Goal: Transaction & Acquisition: Purchase product/service

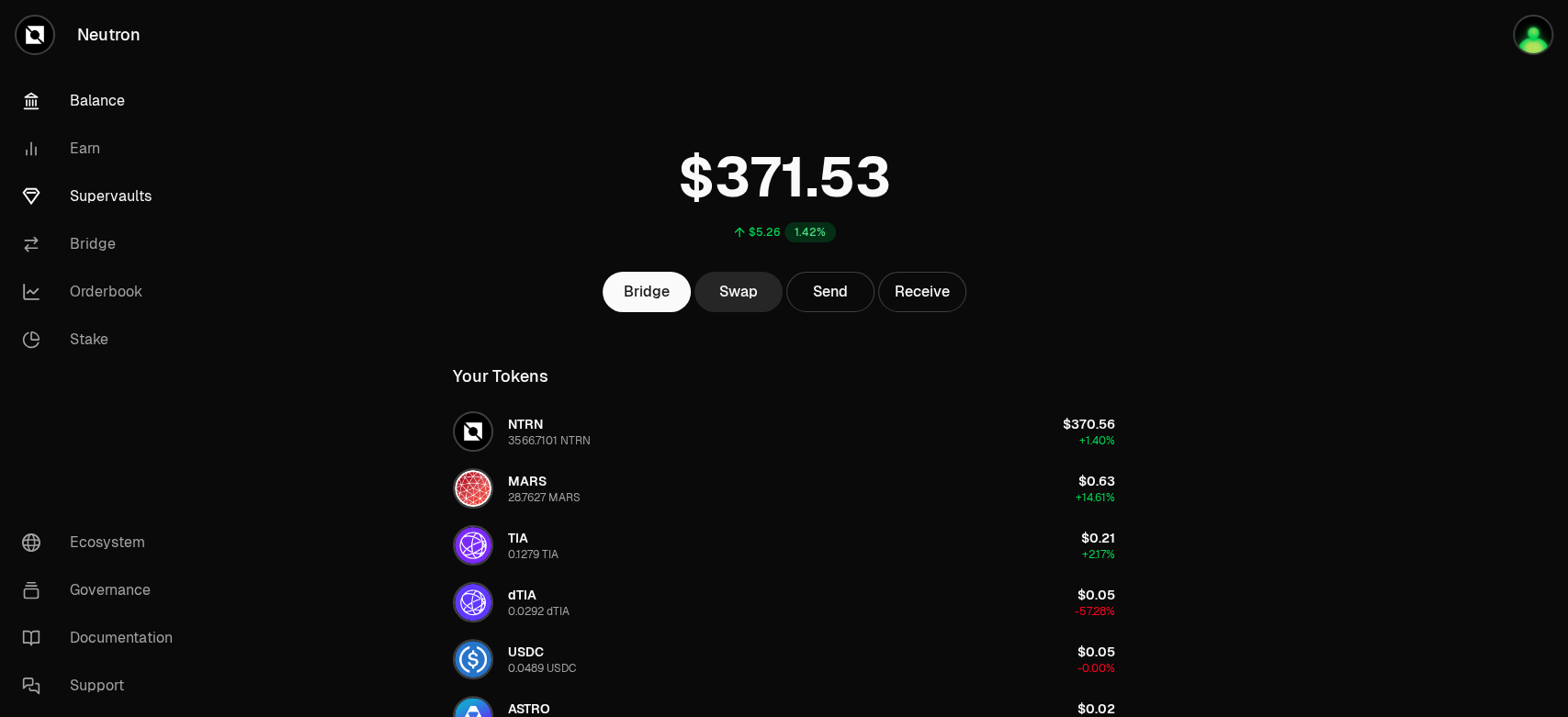
click at [76, 173] on link "Supervaults" at bounding box center [103, 197] width 191 height 48
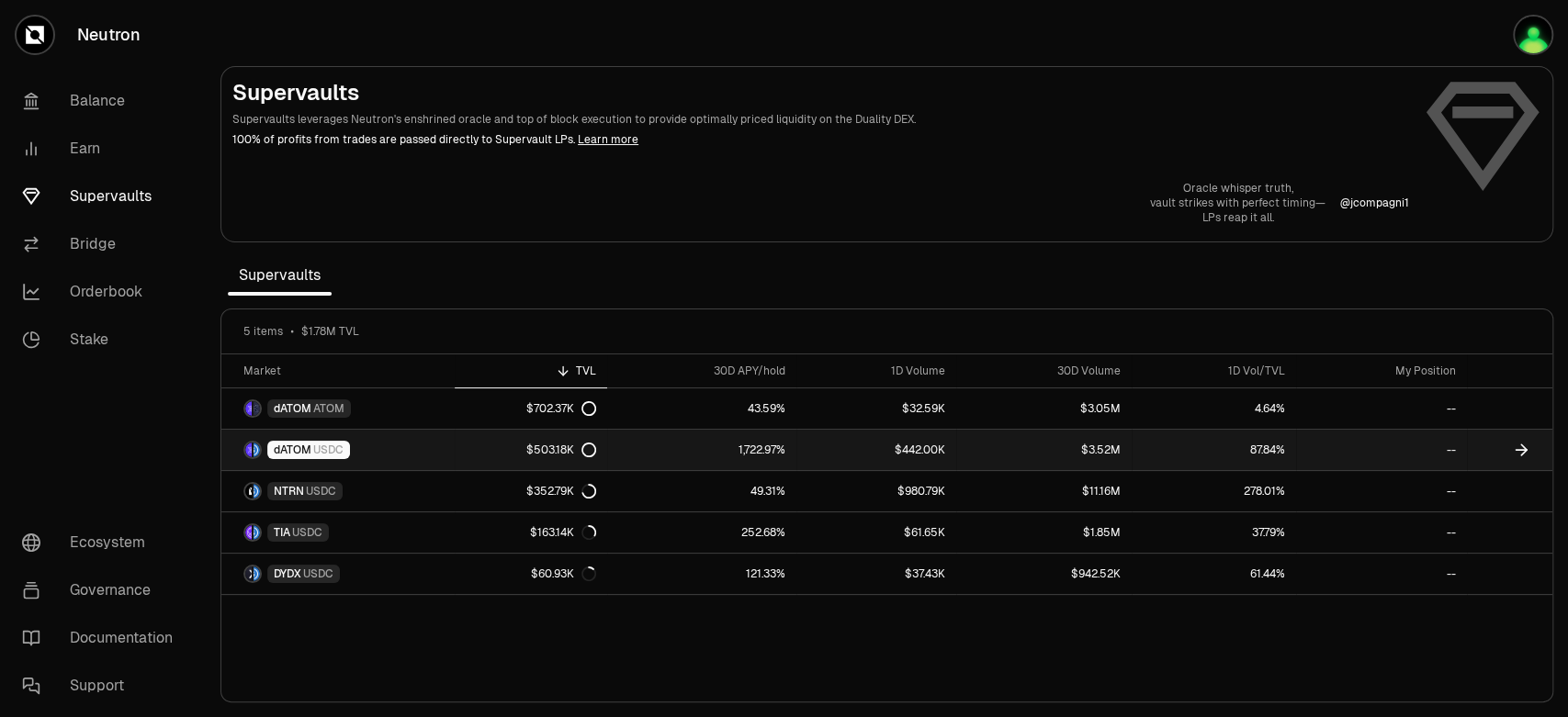
click at [530, 430] on link "$503.18K" at bounding box center [531, 450] width 153 height 40
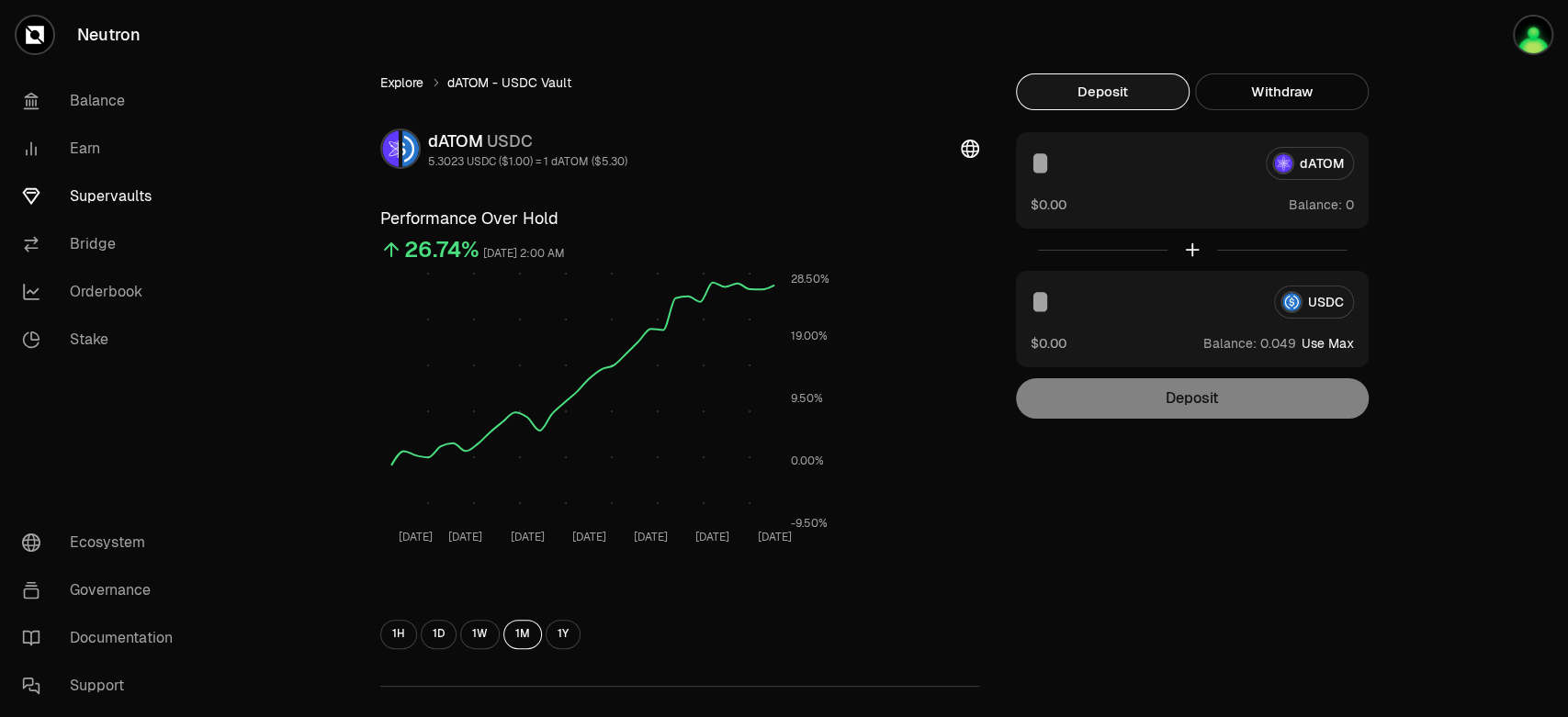
click at [423, 74] on link "Explore" at bounding box center [401, 82] width 43 height 18
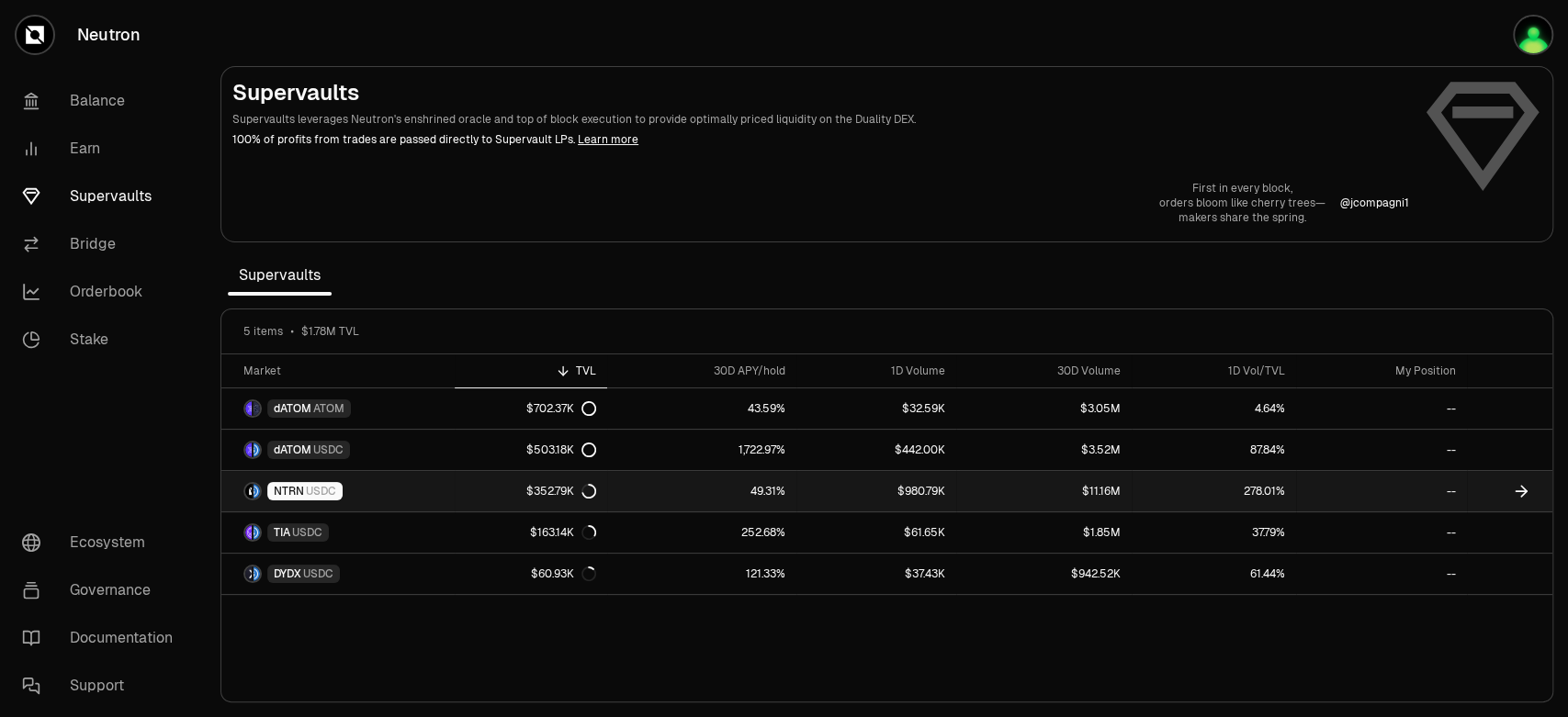
click at [398, 471] on link "NTRN USDC" at bounding box center [338, 491] width 233 height 40
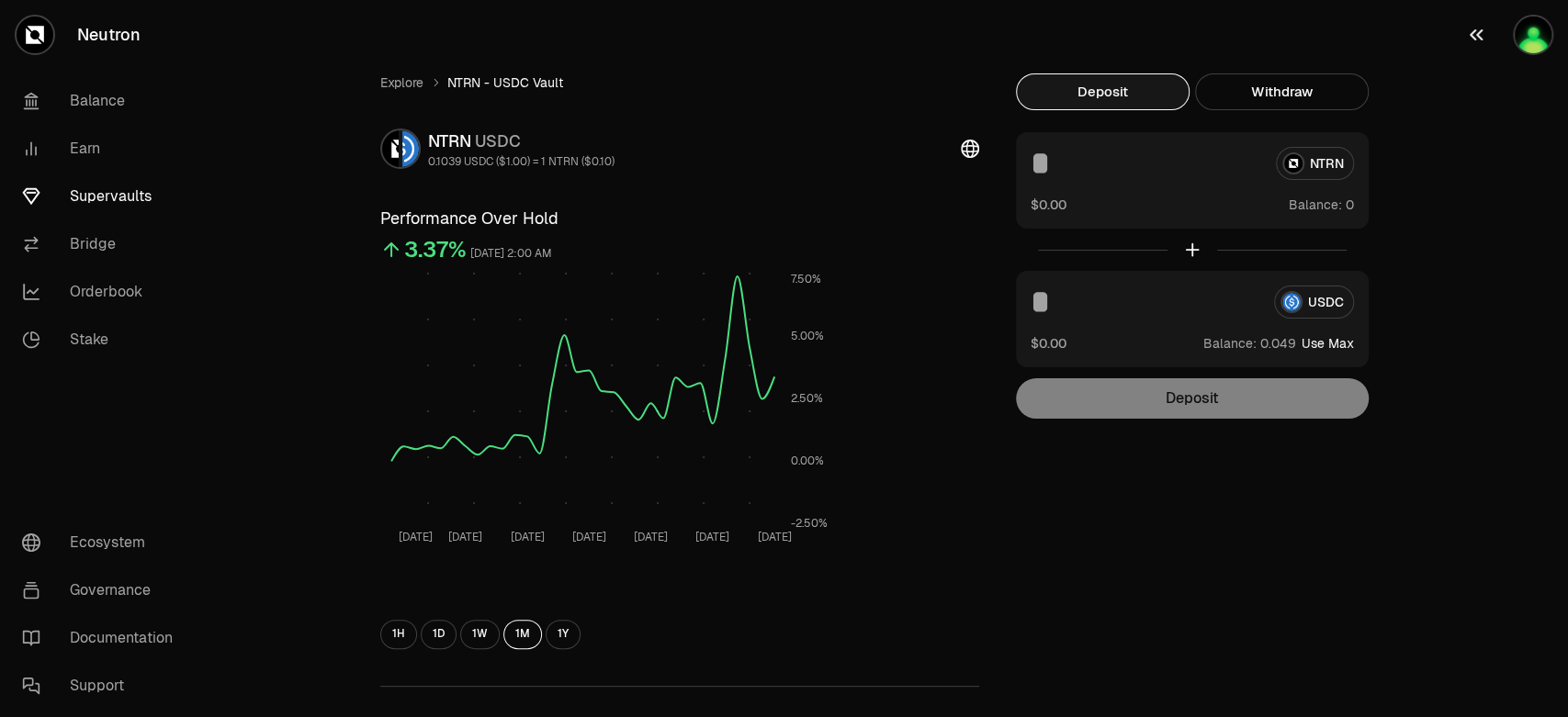
click at [1544, 11] on button "button" at bounding box center [1509, 34] width 117 height 70
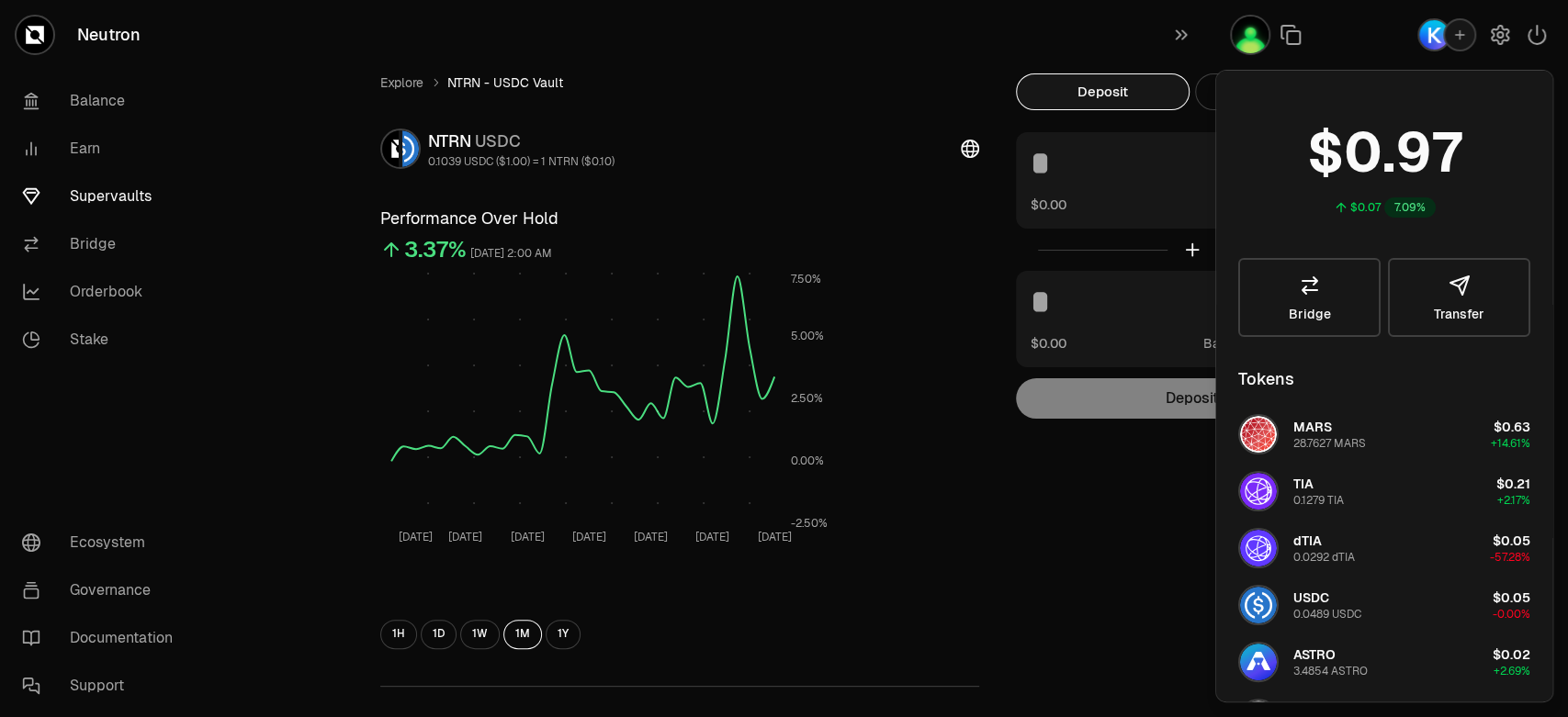
click at [1283, 231] on div "Explore NTRN - USDC Vault NTRN USDC 0.1039 USDC ($1.00) = 1 NTRN ($0.10) Perfor…" at bounding box center [886, 594] width 1362 height 1189
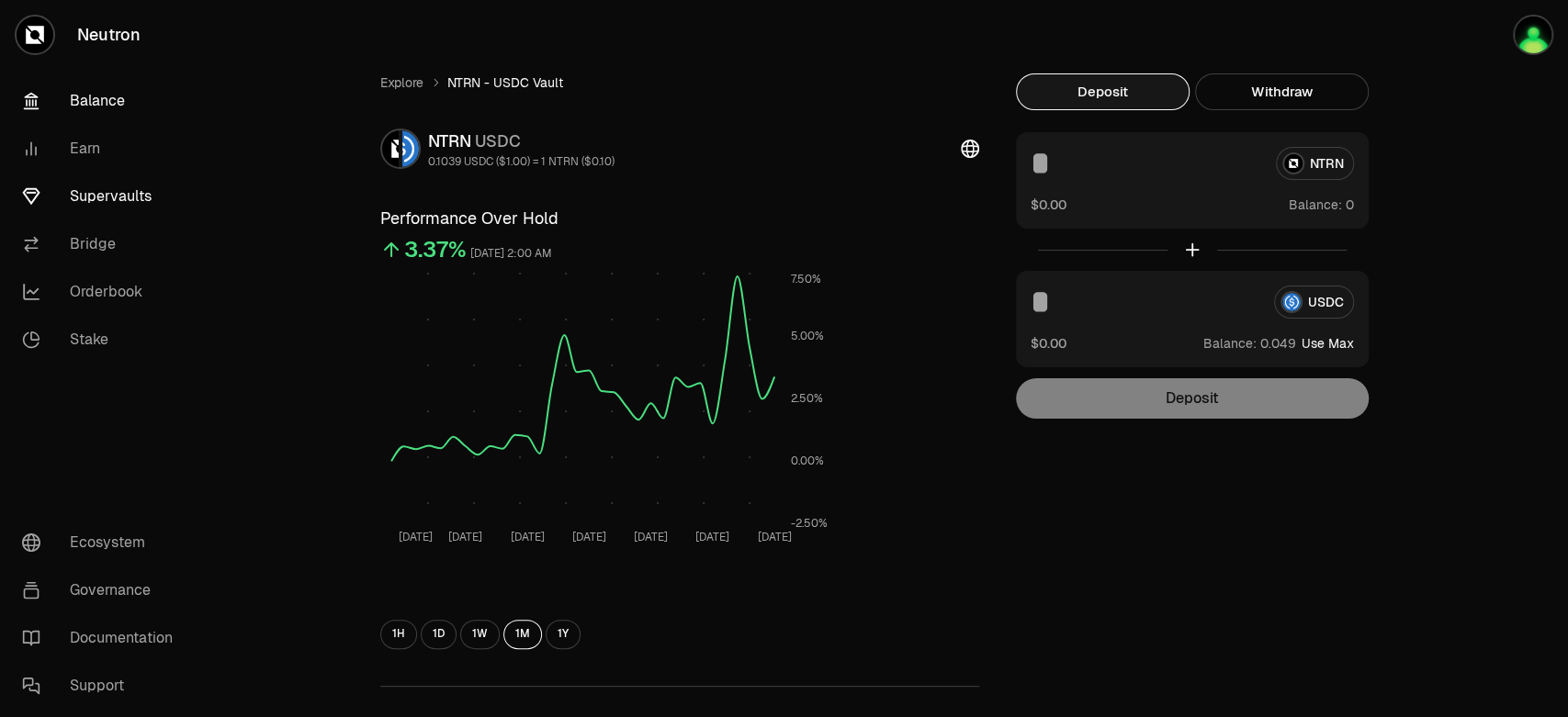
click at [74, 88] on link "Balance" at bounding box center [103, 101] width 191 height 48
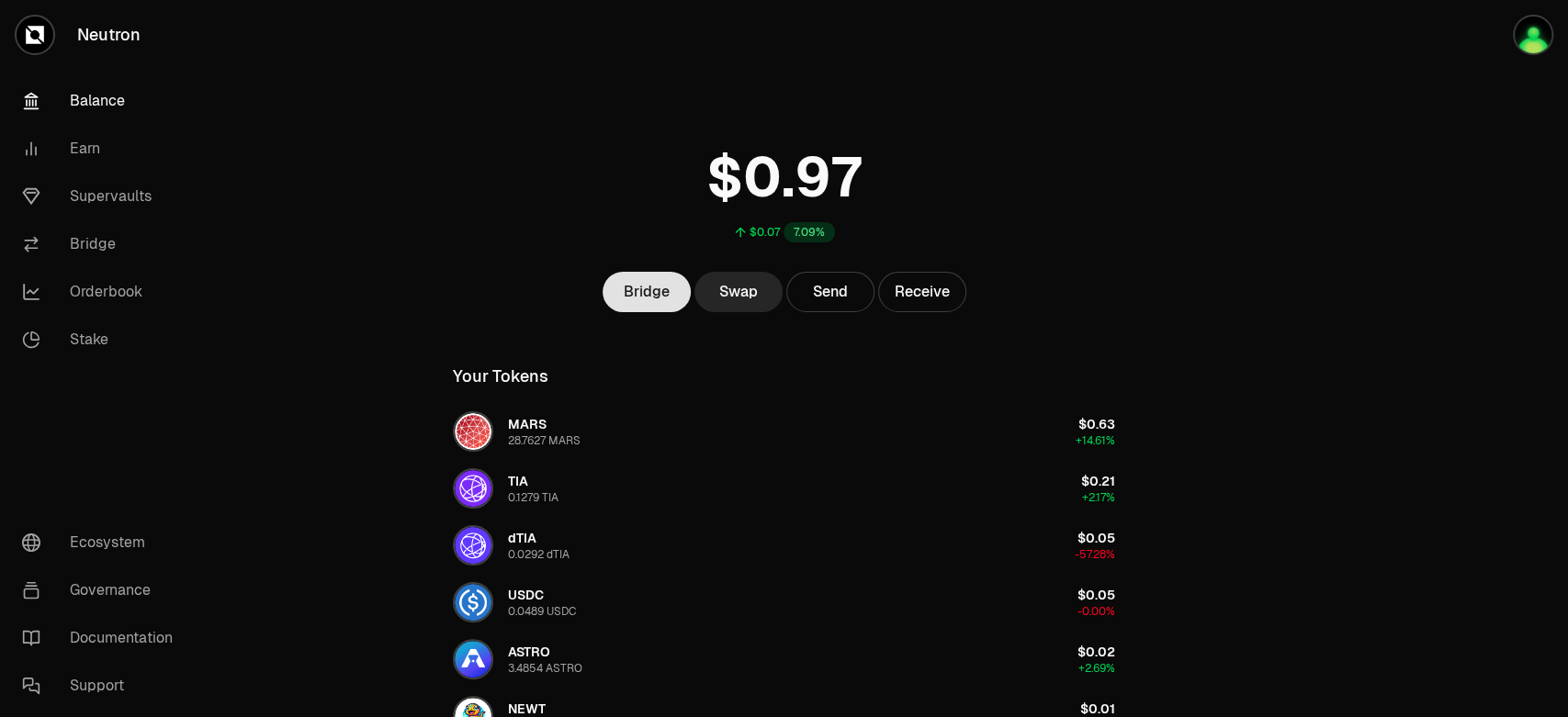
click at [684, 272] on link "Bridge" at bounding box center [646, 292] width 88 height 40
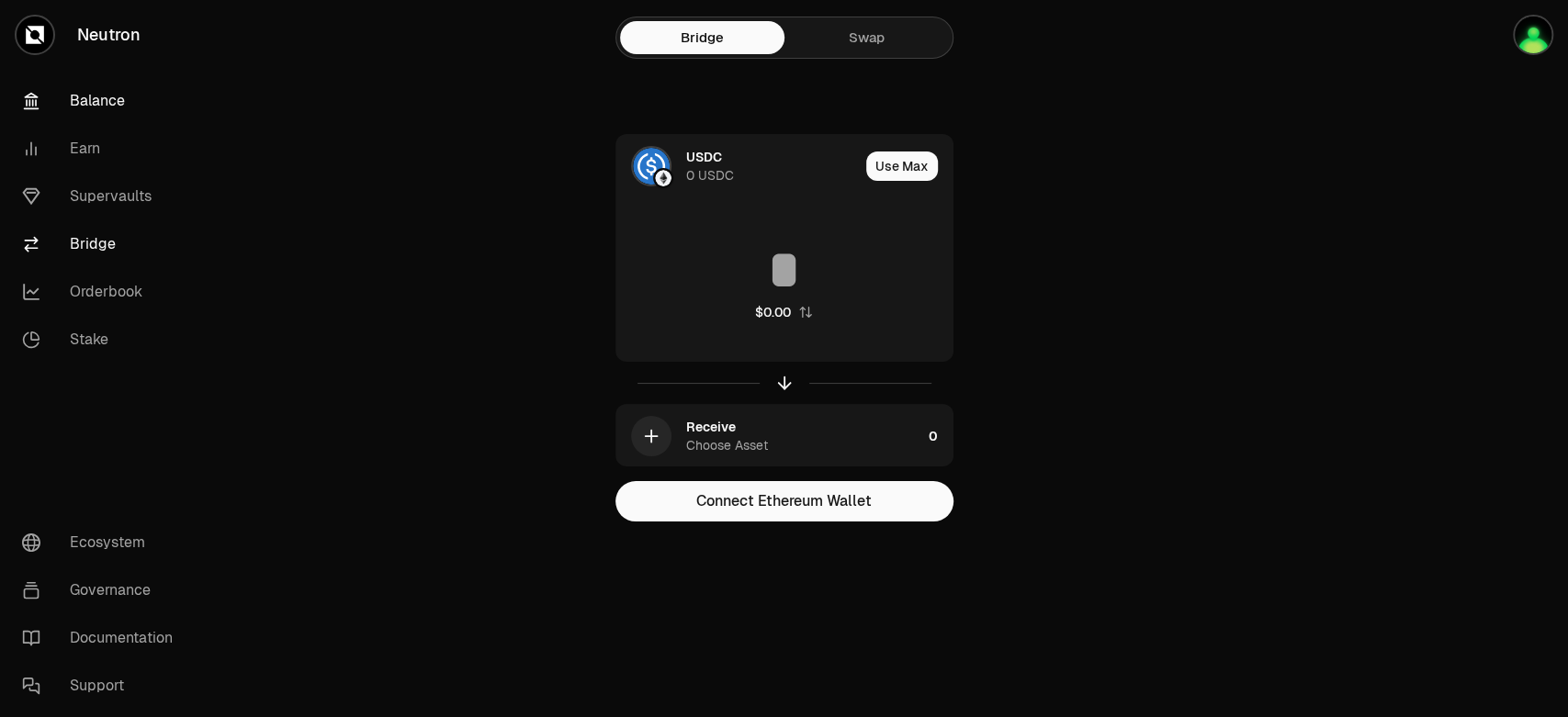
click at [31, 77] on link "Balance" at bounding box center [103, 101] width 191 height 48
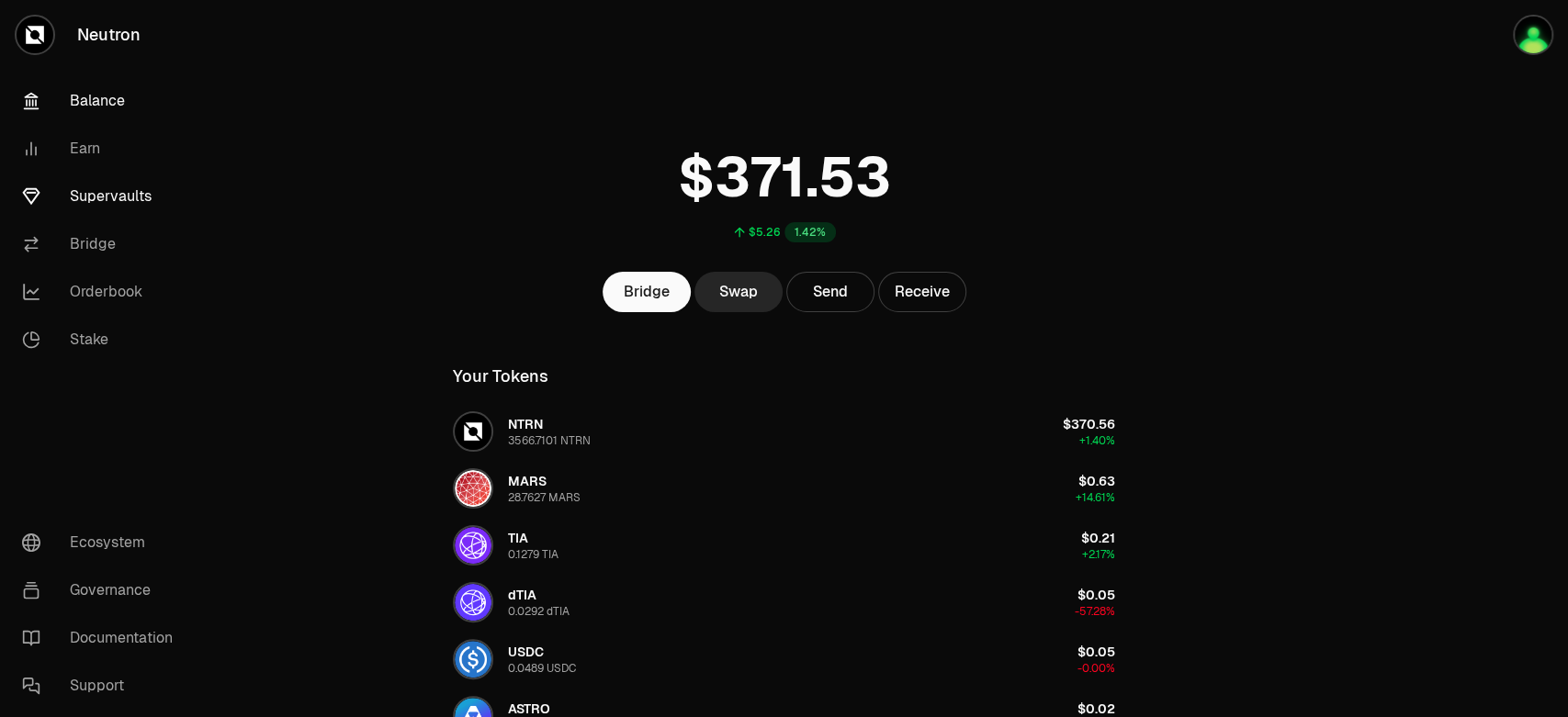
click at [66, 173] on link "Supervaults" at bounding box center [103, 197] width 191 height 48
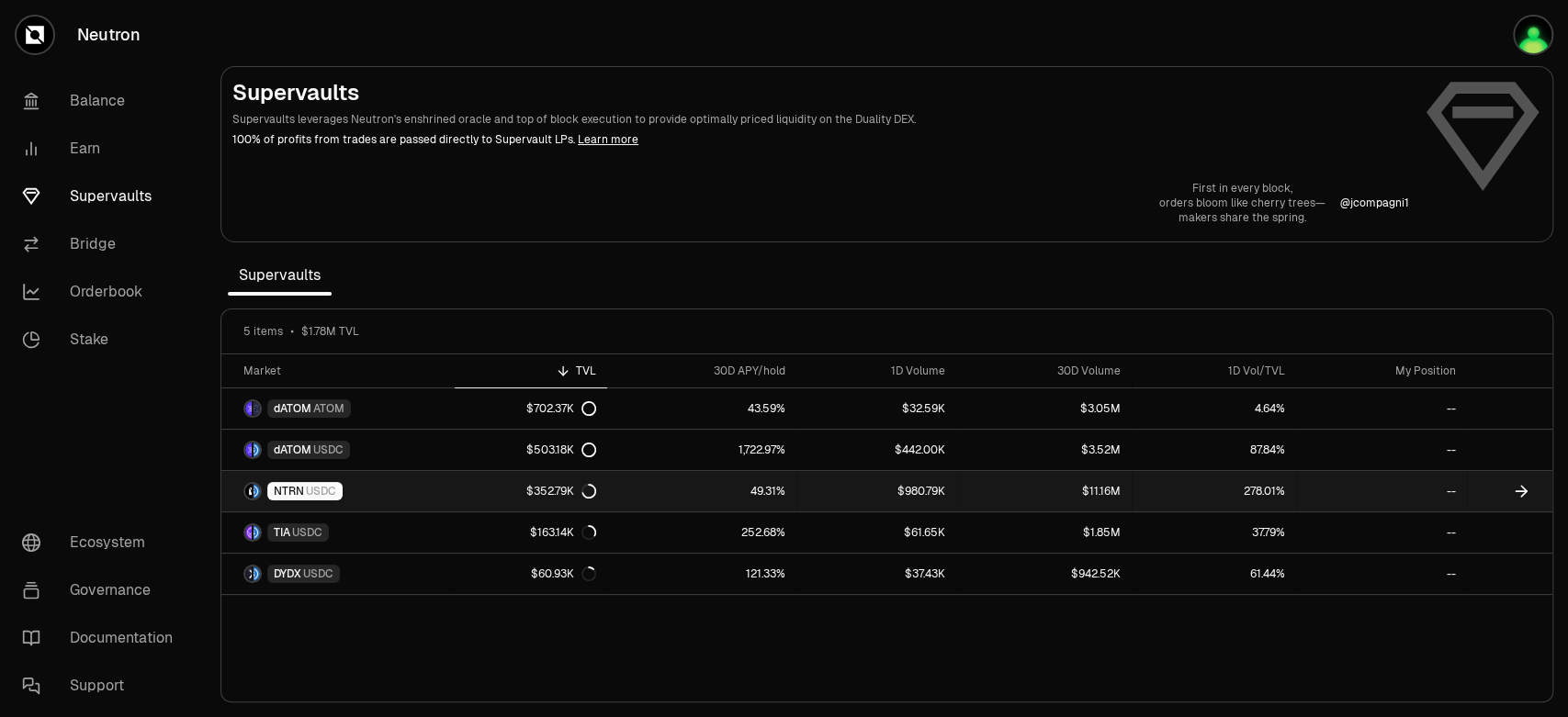
click at [267, 482] on div "NTRN USDC" at bounding box center [305, 491] width 75 height 18
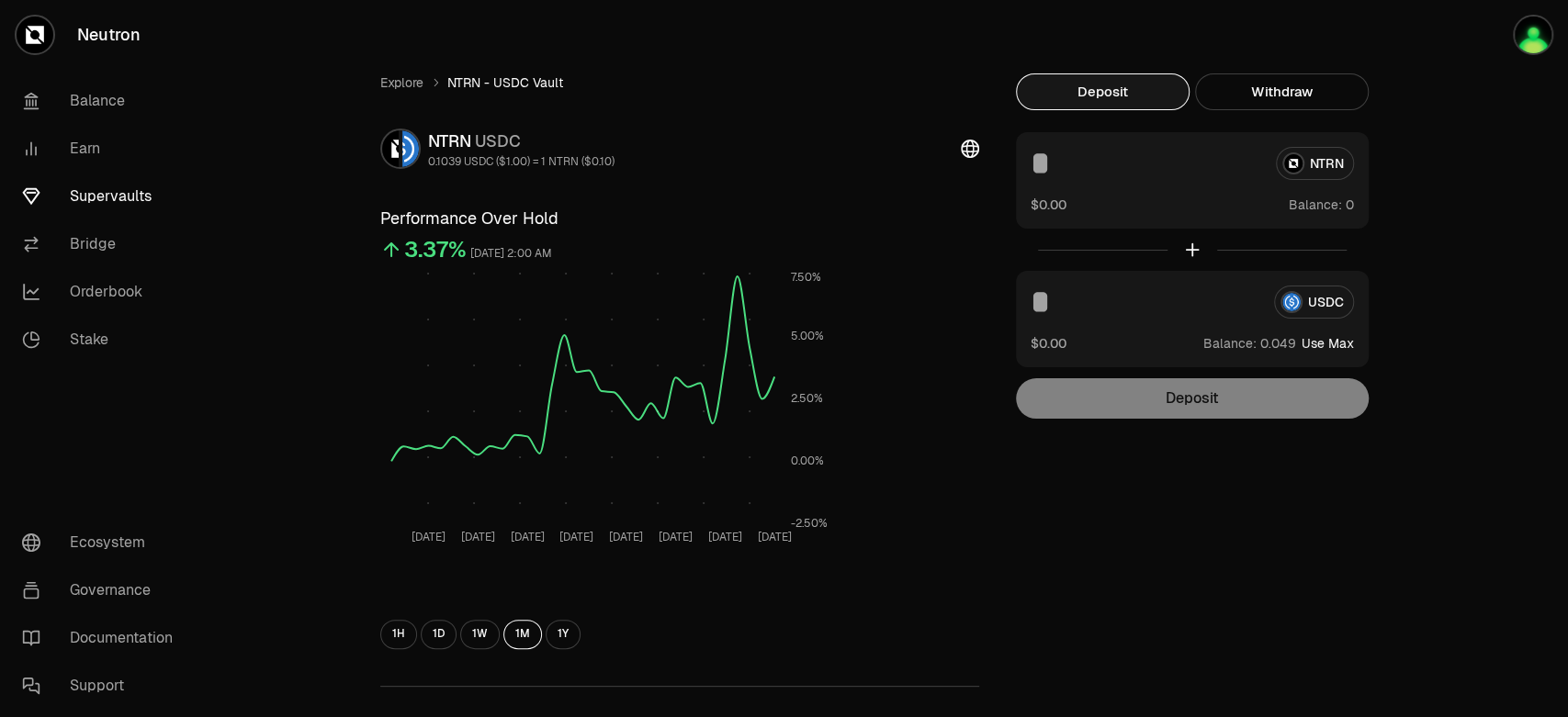
click at [1339, 195] on span "0 1 2 3 4 5 6 7 8 9" at bounding box center [1349, 204] width 21 height 19
click at [1198, 147] on div "NTRN" at bounding box center [1192, 163] width 324 height 33
click at [1030, 195] on button "$0.00" at bounding box center [1049, 204] width 36 height 19
drag, startPoint x: 1163, startPoint y: 146, endPoint x: 1178, endPoint y: 156, distance: 18.0
click at [1288, 196] on span "Balance:" at bounding box center [1315, 204] width 53 height 18
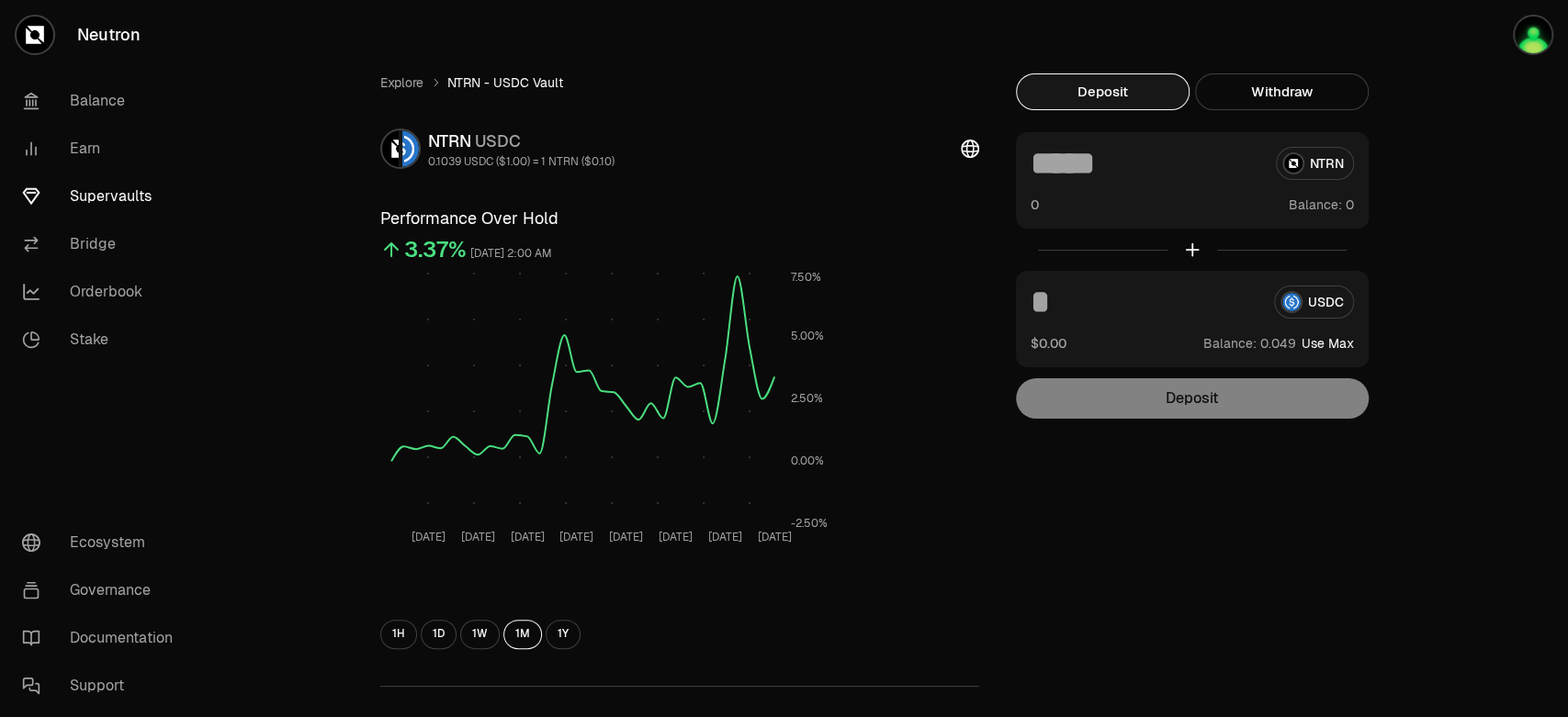
click at [1288, 196] on span "Balance:" at bounding box center [1315, 204] width 53 height 18
click at [1030, 195] on button "0" at bounding box center [1034, 204] width 9 height 19
click at [1522, 30] on button "button" at bounding box center [1509, 34] width 117 height 70
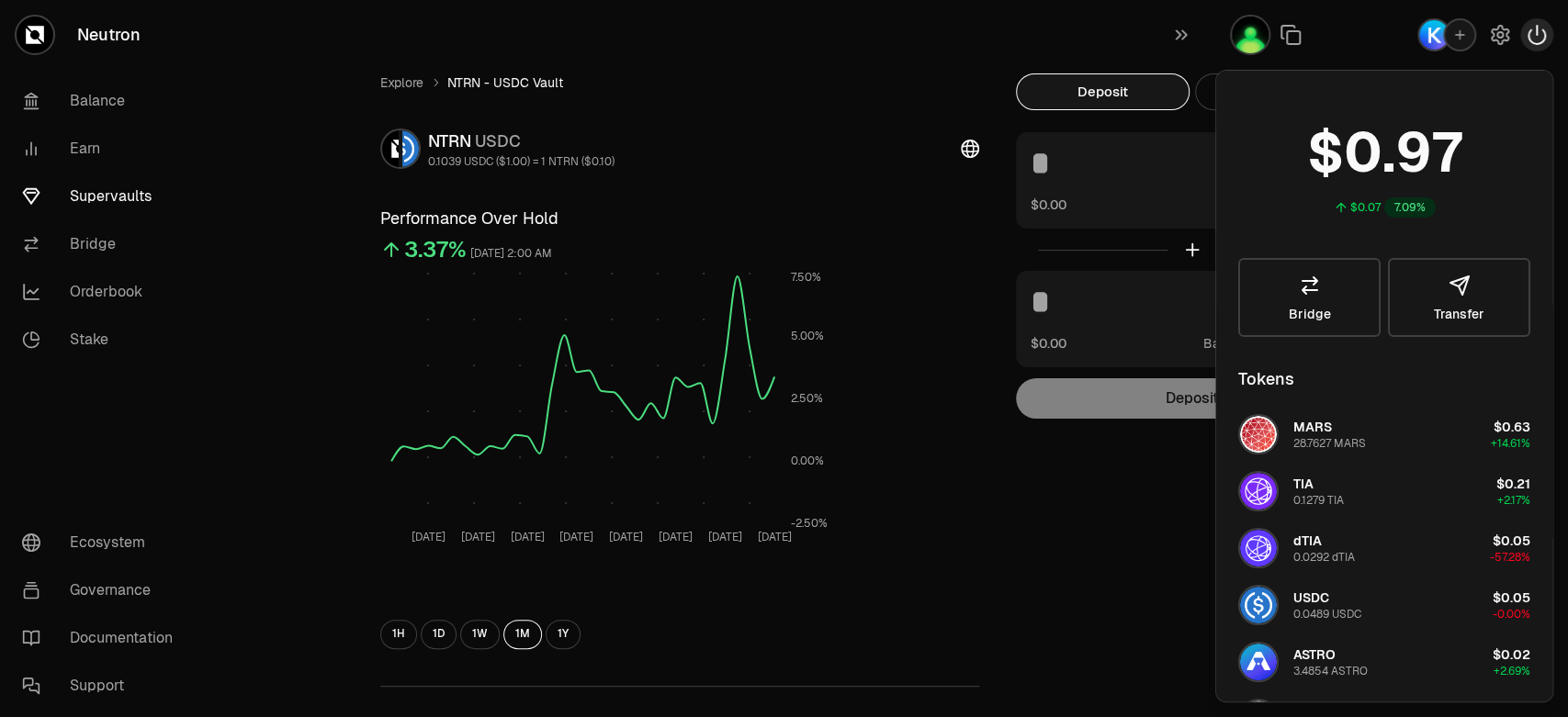
click at [1543, 27] on icon "button" at bounding box center [1536, 34] width 22 height 22
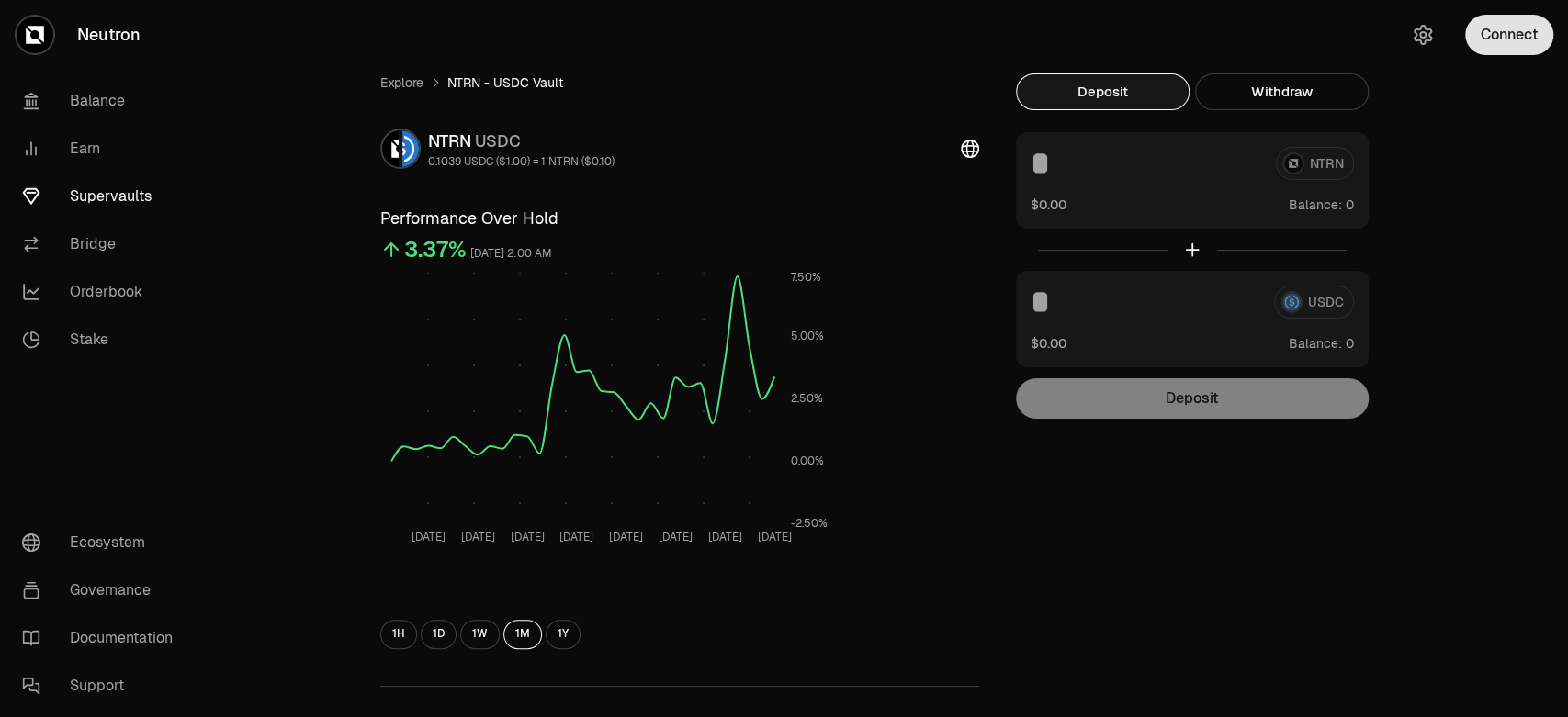
click at [1525, 28] on button "Connect" at bounding box center [1509, 34] width 88 height 40
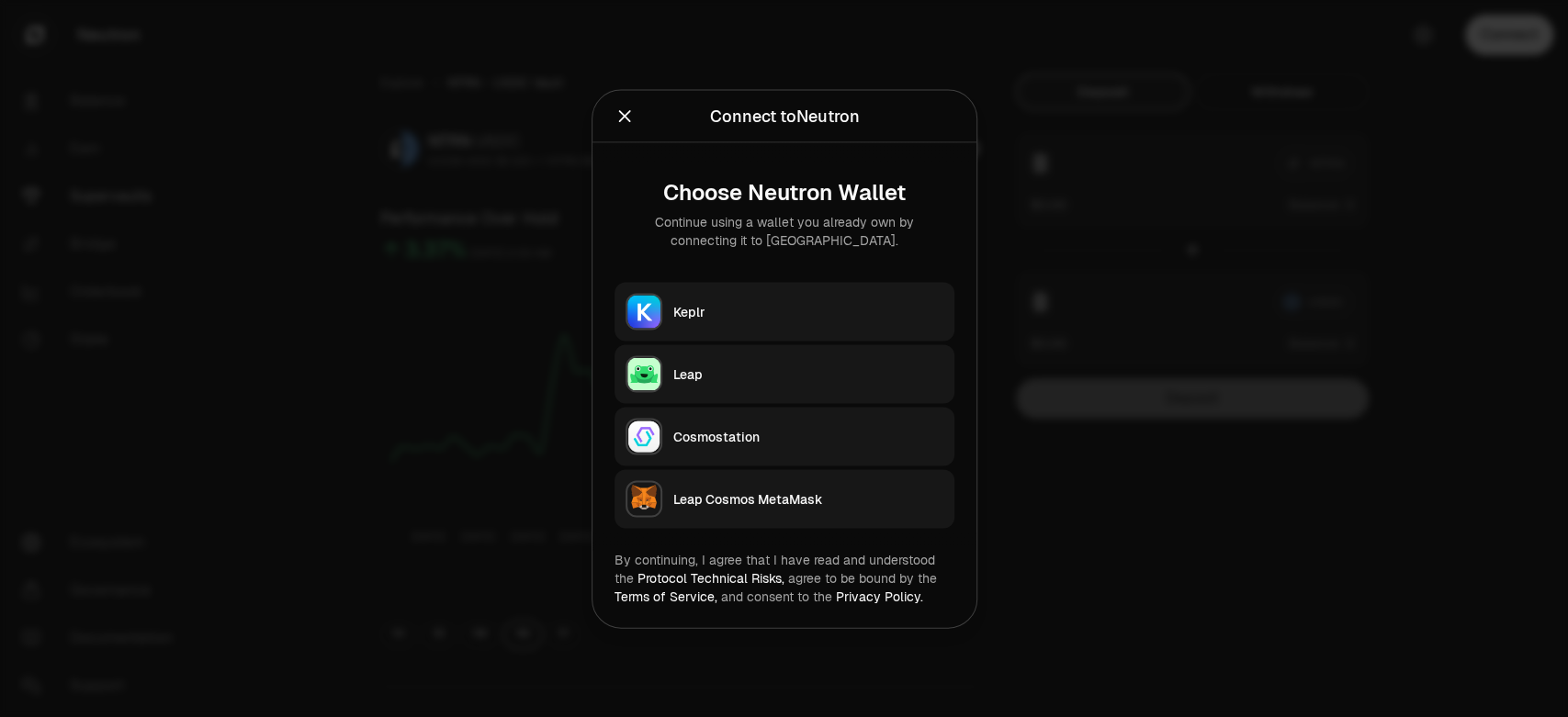
click at [721, 333] on button "Keplr" at bounding box center [784, 311] width 340 height 59
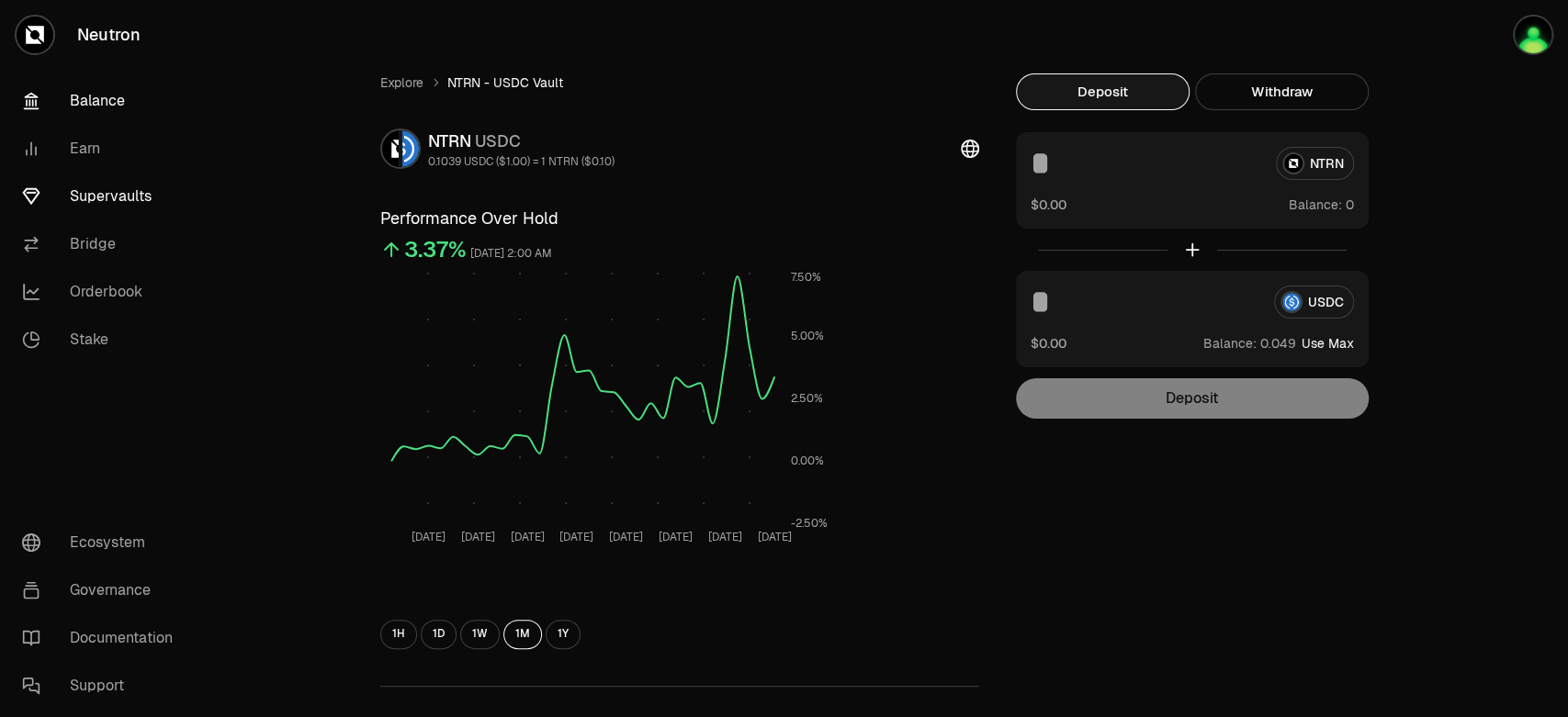
click at [82, 81] on link "Balance" at bounding box center [103, 101] width 191 height 48
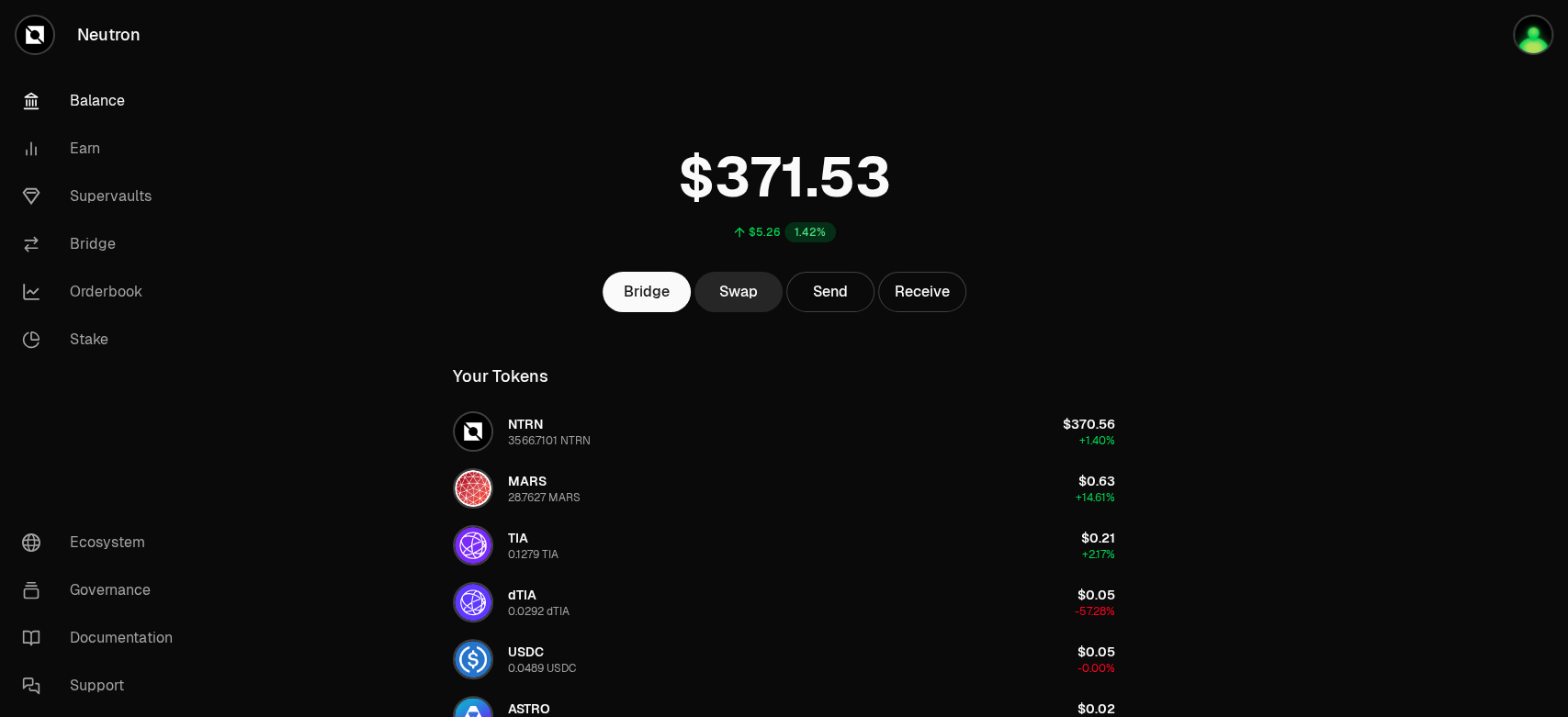
click at [1236, 222] on main "$5.26 1.42% Bridge Swap Send Receive Your Tokens NTRN 3566.7101 NTRN $370.56 +1…" at bounding box center [886, 584] width 1362 height 1170
click at [74, 173] on link "Supervaults" at bounding box center [103, 197] width 191 height 48
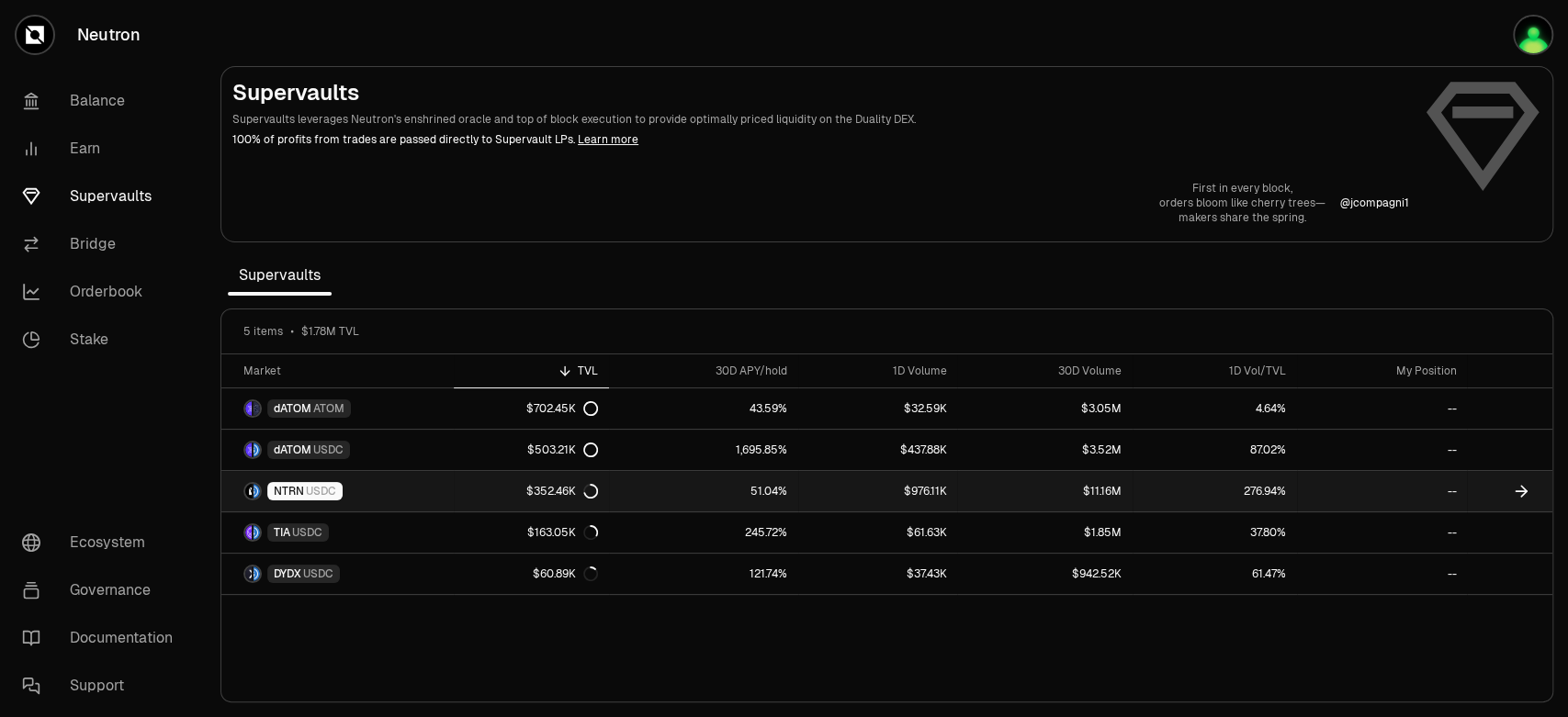
click at [267, 471] on link "NTRN USDC" at bounding box center [337, 491] width 232 height 40
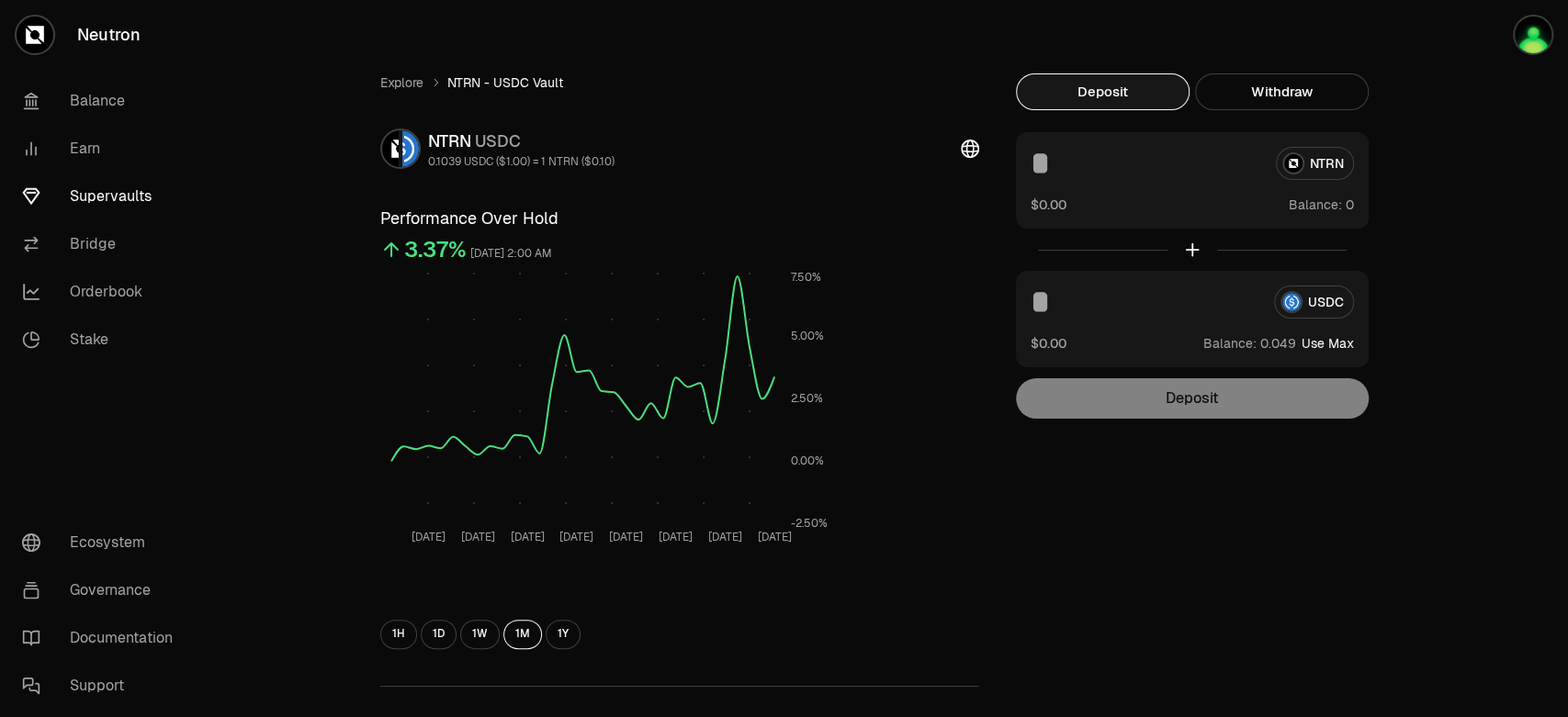
click at [1288, 196] on span "Balance:" at bounding box center [1315, 204] width 53 height 18
click at [1205, 147] on div "NTRN" at bounding box center [1192, 163] width 324 height 33
click at [1178, 147] on div "NTRN" at bounding box center [1192, 163] width 324 height 33
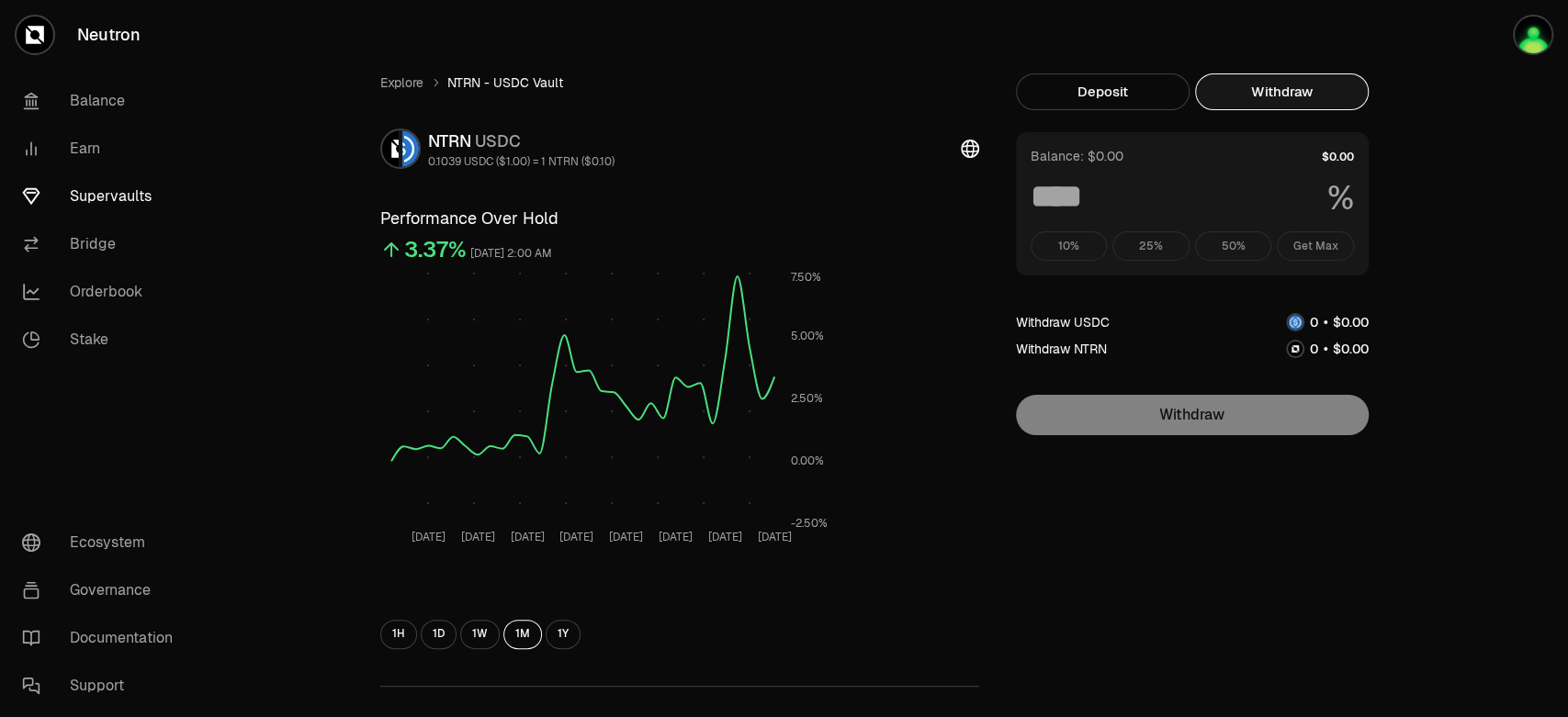
click at [1195, 74] on button "Withdraw" at bounding box center [1282, 92] width 174 height 36
click at [1070, 74] on button "Deposit" at bounding box center [1103, 92] width 174 height 36
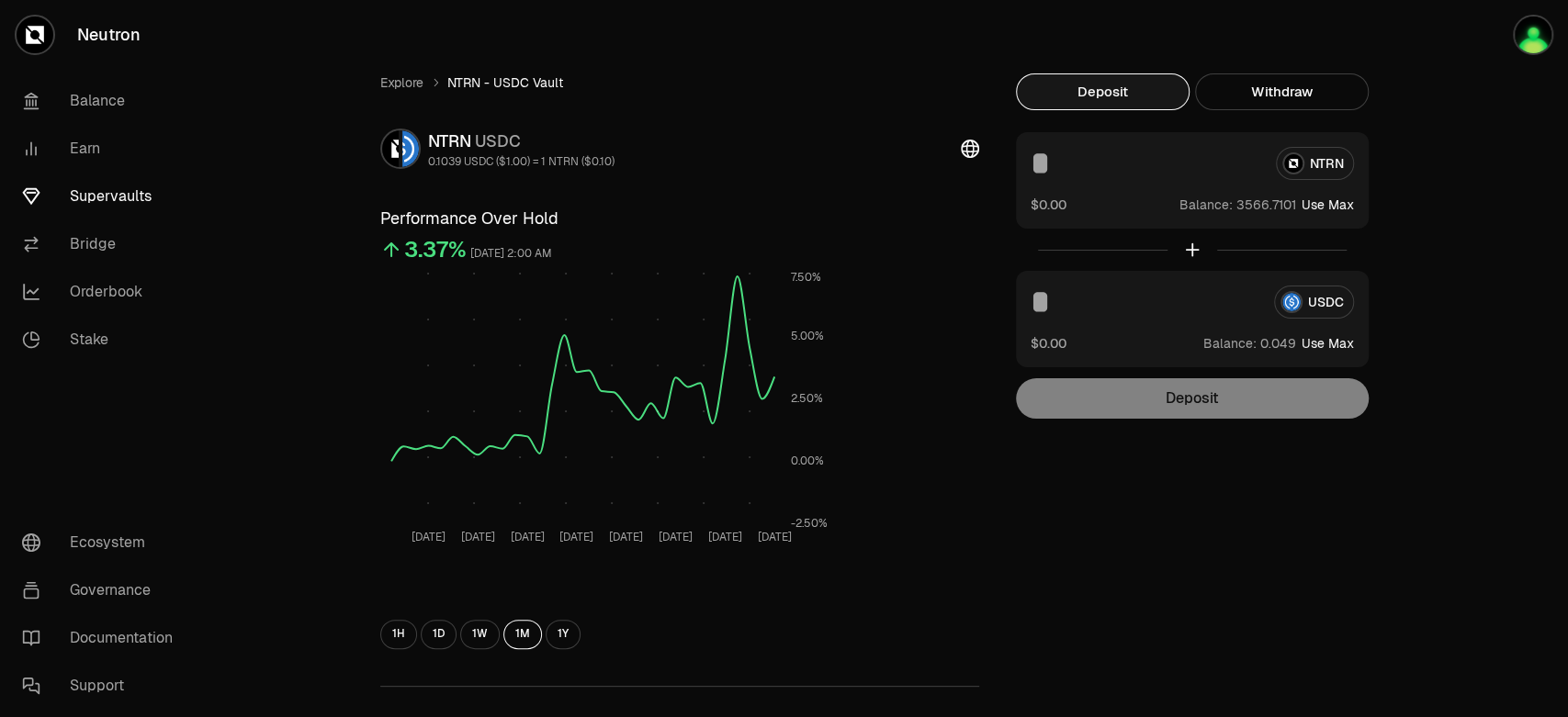
click at [1042, 74] on button "Deposit" at bounding box center [1103, 92] width 174 height 36
click at [1302, 196] on button "Use Max" at bounding box center [1327, 204] width 53 height 18
type input "**********"
